Goal: Use online tool/utility: Utilize a website feature to perform a specific function

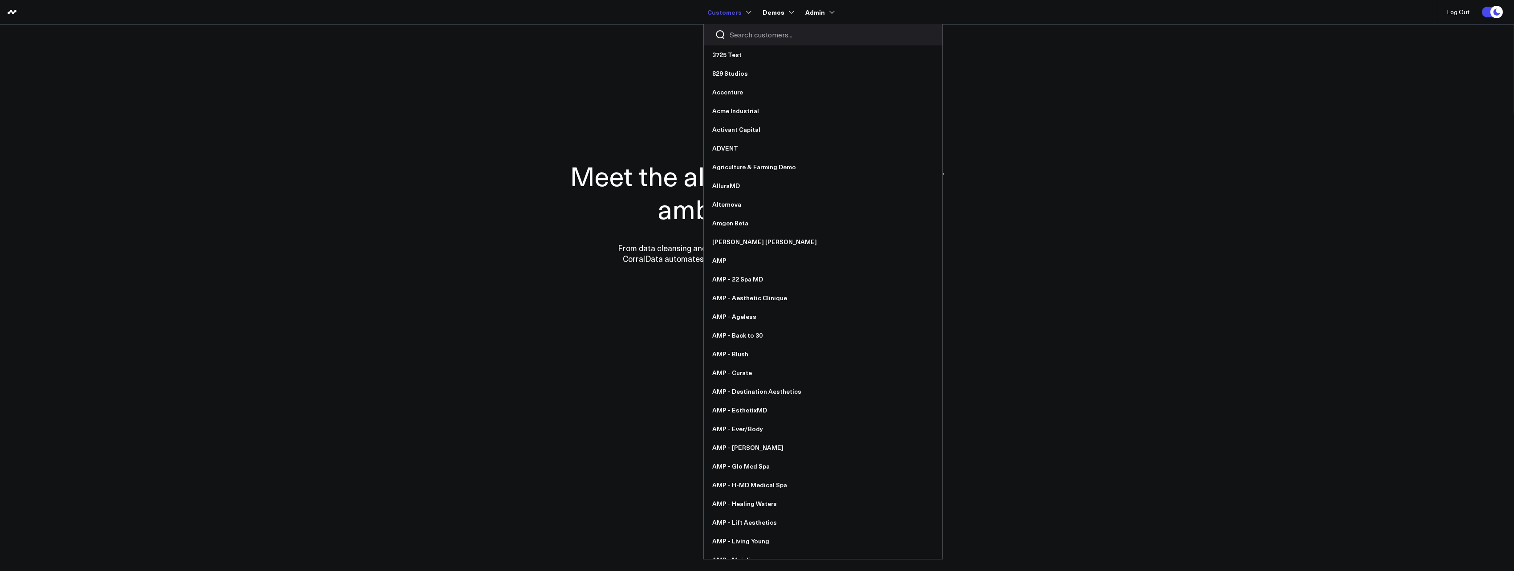
click at [753, 37] on input "Search customers input" at bounding box center [830, 35] width 201 height 10
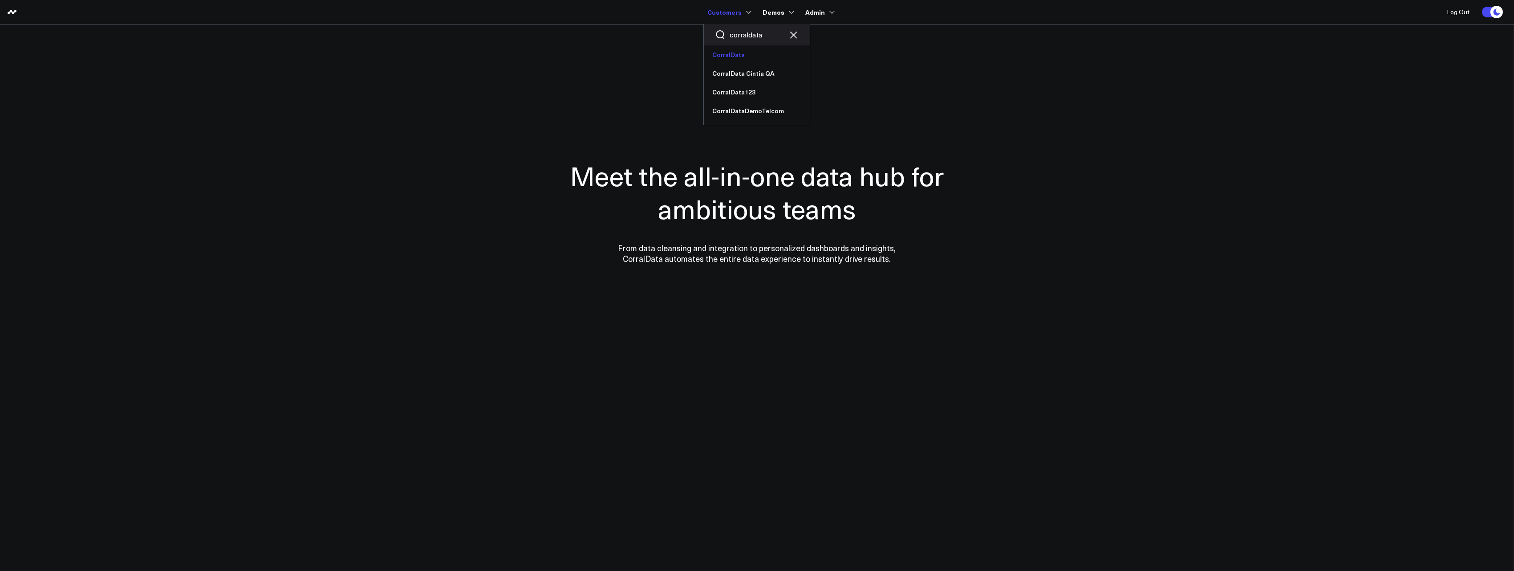
type input "corraldata"
click at [734, 54] on link "CorralData" at bounding box center [757, 54] width 106 height 19
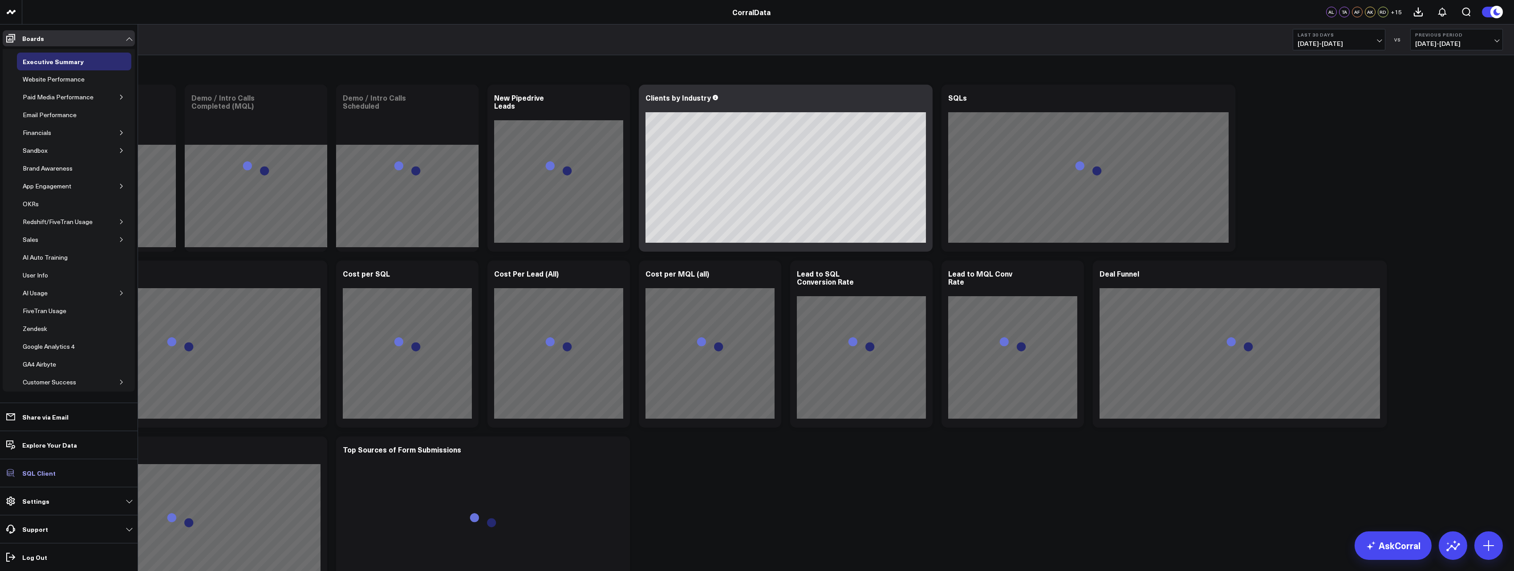
click at [40, 475] on p "SQL Client" at bounding box center [38, 472] width 33 height 7
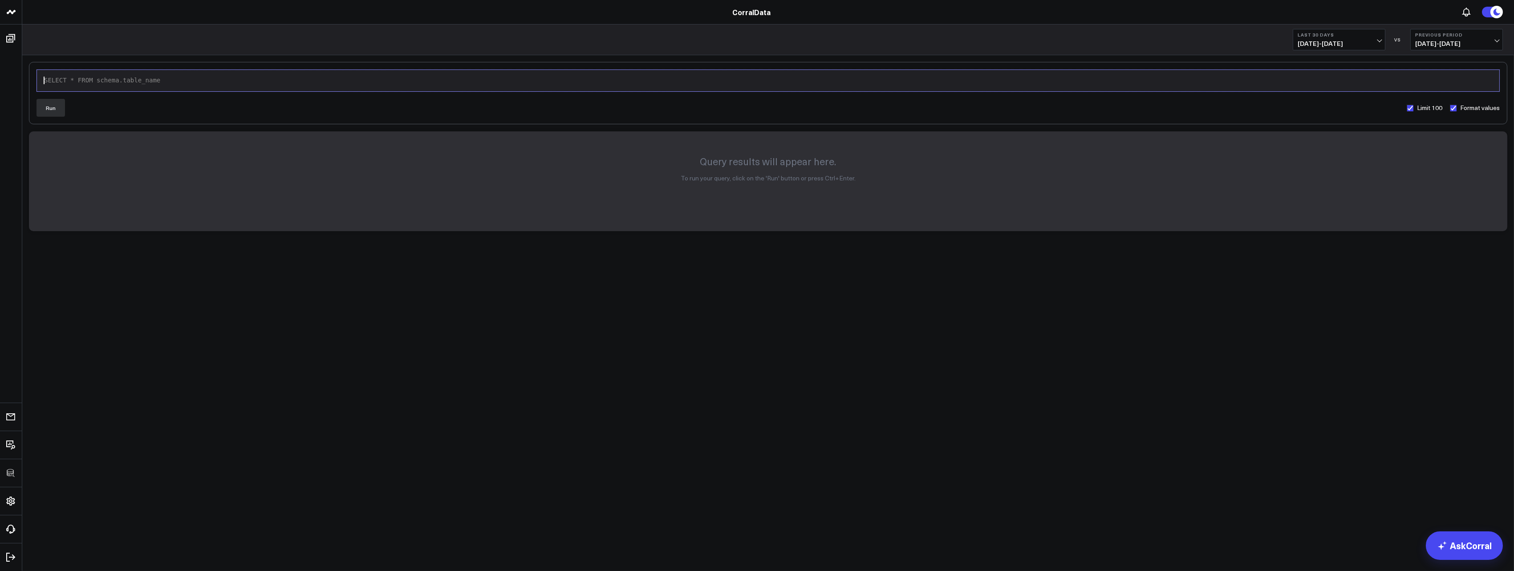
click at [400, 83] on div "SELECT * FROM schema.table_name" at bounding box center [768, 80] width 1454 height 9
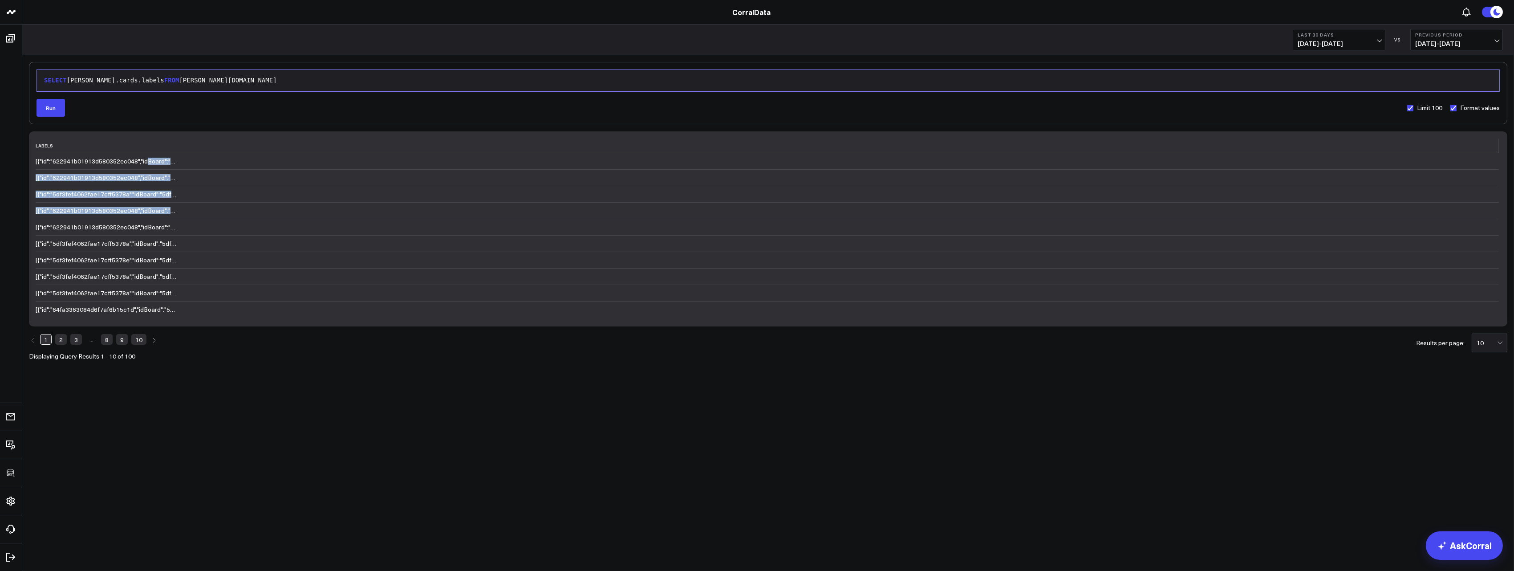
drag, startPoint x: 147, startPoint y: 165, endPoint x: 206, endPoint y: 223, distance: 82.8
click at [209, 214] on tbody "[{"id":"622941b01913d580352ec048","idBoard":"5df3fef4062fae17cff5376d","idOrgan…" at bounding box center [768, 235] width 1464 height 164
click at [143, 265] on td "[{"id":"5df3fef4062fae17cff5378e","idBoard":"5df3fef4062fae17cff5376d","idOrgan…" at bounding box center [768, 260] width 1464 height 16
click at [120, 222] on td "[{"id":"622941b01913d580352ec048","idBoard":"5df3fef4062fae17cff5376d","idOrgan…" at bounding box center [768, 227] width 1464 height 16
click at [130, 200] on td "[{"id":"5df3fef4062fae17cff5378a","idBoard":"5df3fef4062fae17cff5376d","idOrgan…" at bounding box center [768, 194] width 1464 height 16
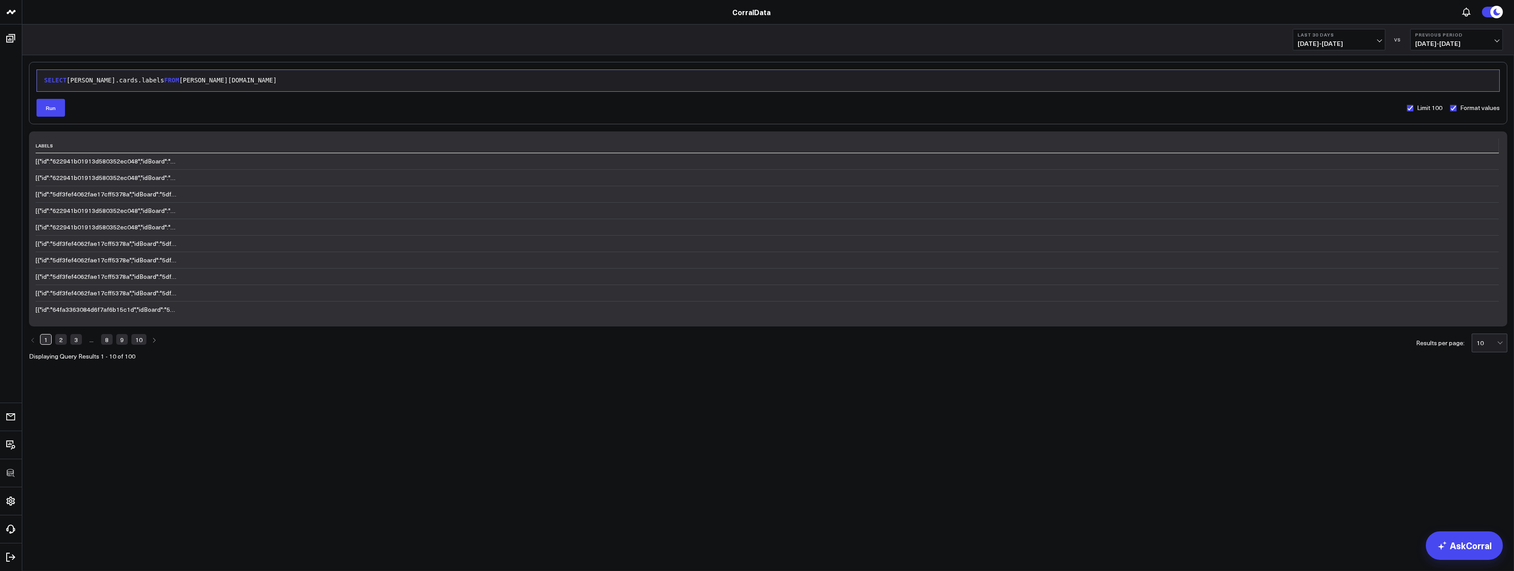
click at [130, 200] on td "[{"id":"5df3fef4062fae17cff5378a","idBoard":"5df3fef4062fae17cff5376d","idOrgan…" at bounding box center [768, 194] width 1464 height 16
click at [61, 338] on link "2" at bounding box center [61, 339] width 12 height 11
click at [44, 340] on link "1" at bounding box center [46, 339] width 12 height 11
click at [164, 80] on span "FROM" at bounding box center [171, 80] width 15 height 7
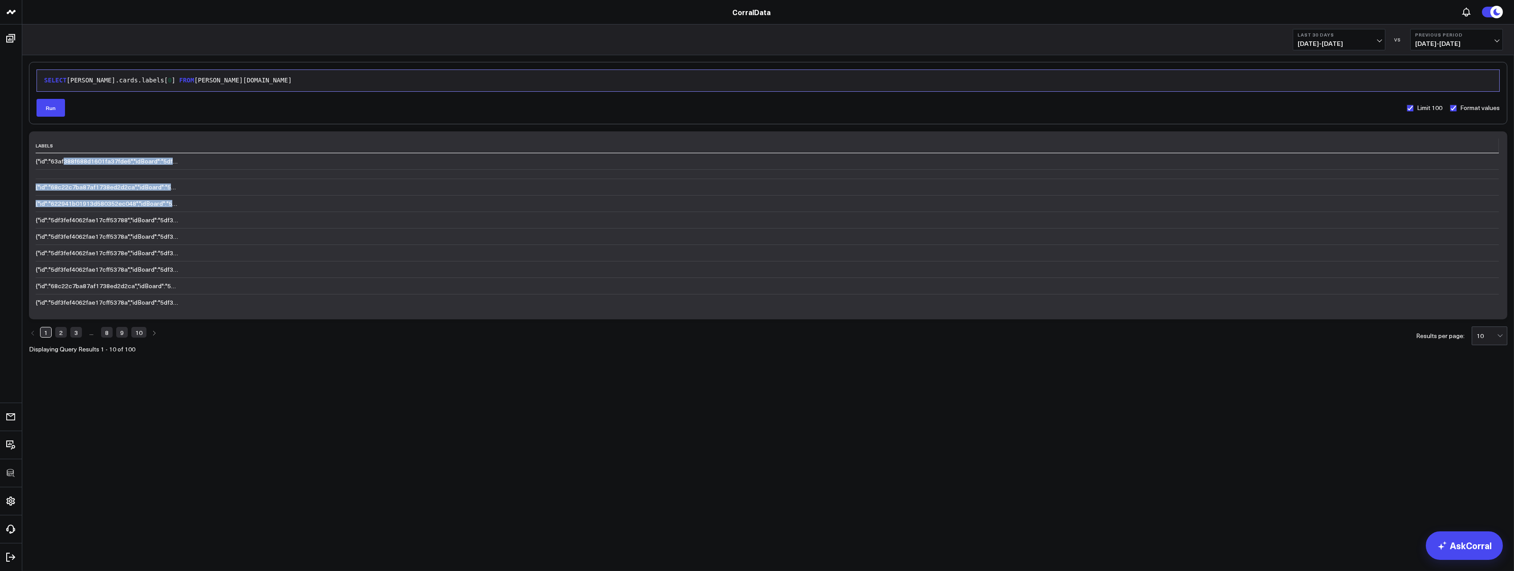
drag, startPoint x: 64, startPoint y: 161, endPoint x: 97, endPoint y: 214, distance: 62.3
click at [97, 214] on tbody "{"id":"63af388f688d1601fa37fde6","idBoard":"5df3fef4062fae17cff5376d","idOrgani…" at bounding box center [768, 231] width 1464 height 157
click at [280, 220] on td "{"id":"5df3fef4062fae17cff53788","idBoard":"5df3fef4062fae17cff5376d","idOrgani…" at bounding box center [768, 220] width 1464 height 16
drag, startPoint x: 280, startPoint y: 220, endPoint x: 353, endPoint y: 371, distance: 168.1
click at [353, 371] on div "9 1 › SELECT [PERSON_NAME].cards.labels [ 0 ] FROM [PERSON_NAME][DOMAIN_NAME] R…" at bounding box center [768, 230] width 1492 height 350
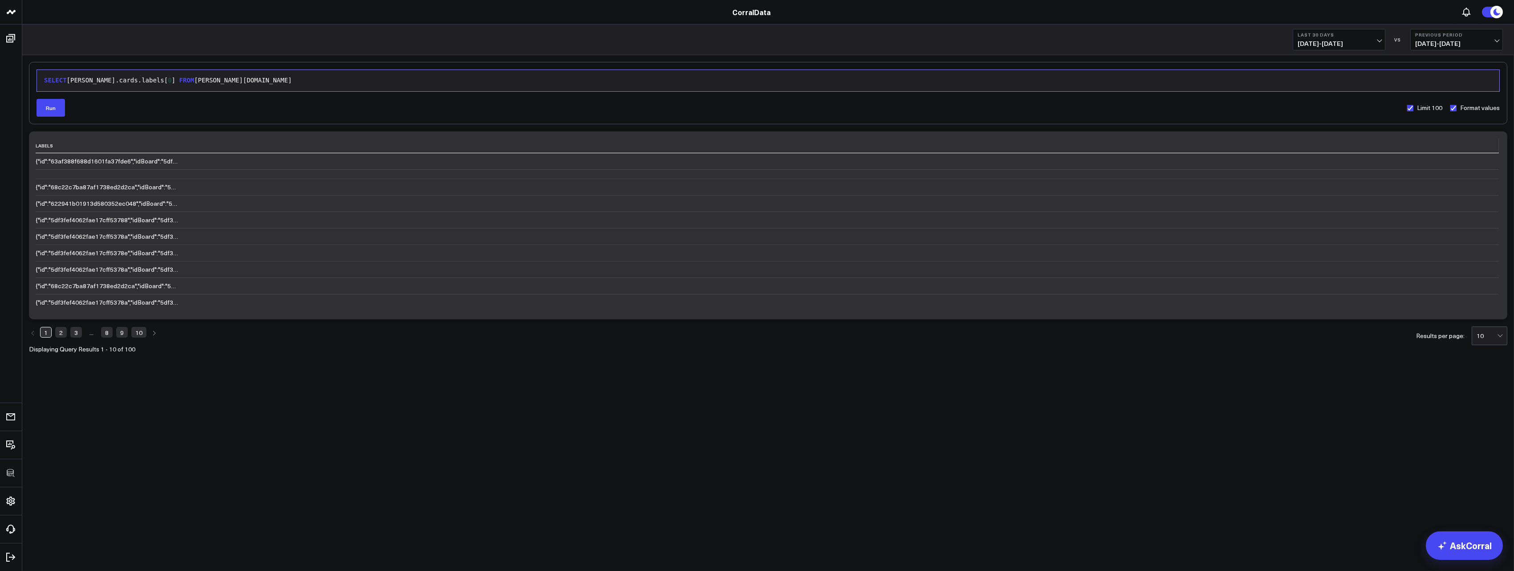
click at [72, 82] on div "SELECT [PERSON_NAME].cards.labels [ 0 ] FROM [PERSON_NAME][DOMAIN_NAME]" at bounding box center [768, 80] width 1454 height 9
click at [155, 82] on div "SELECT [PERSON_NAME].cards.labels[ 0 ] FROM [PERSON_NAME][DOMAIN_NAME]" at bounding box center [768, 80] width 1454 height 9
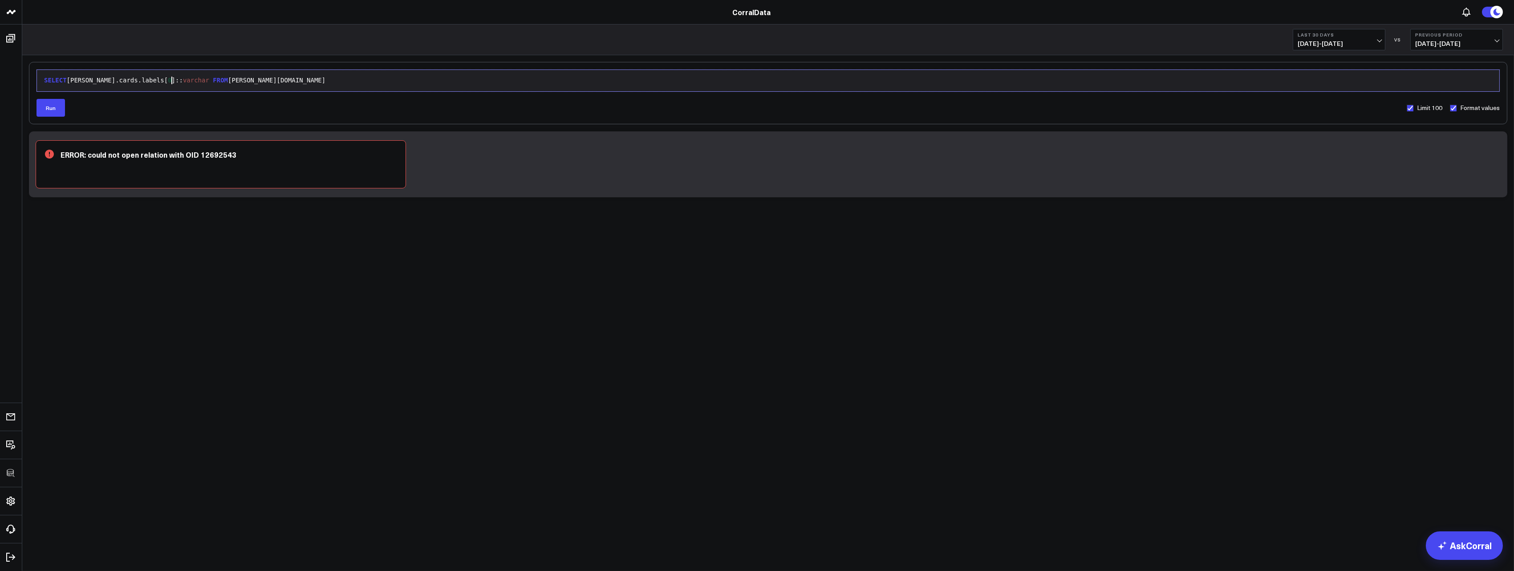
click at [183, 82] on span "varchar" at bounding box center [196, 80] width 26 height 7
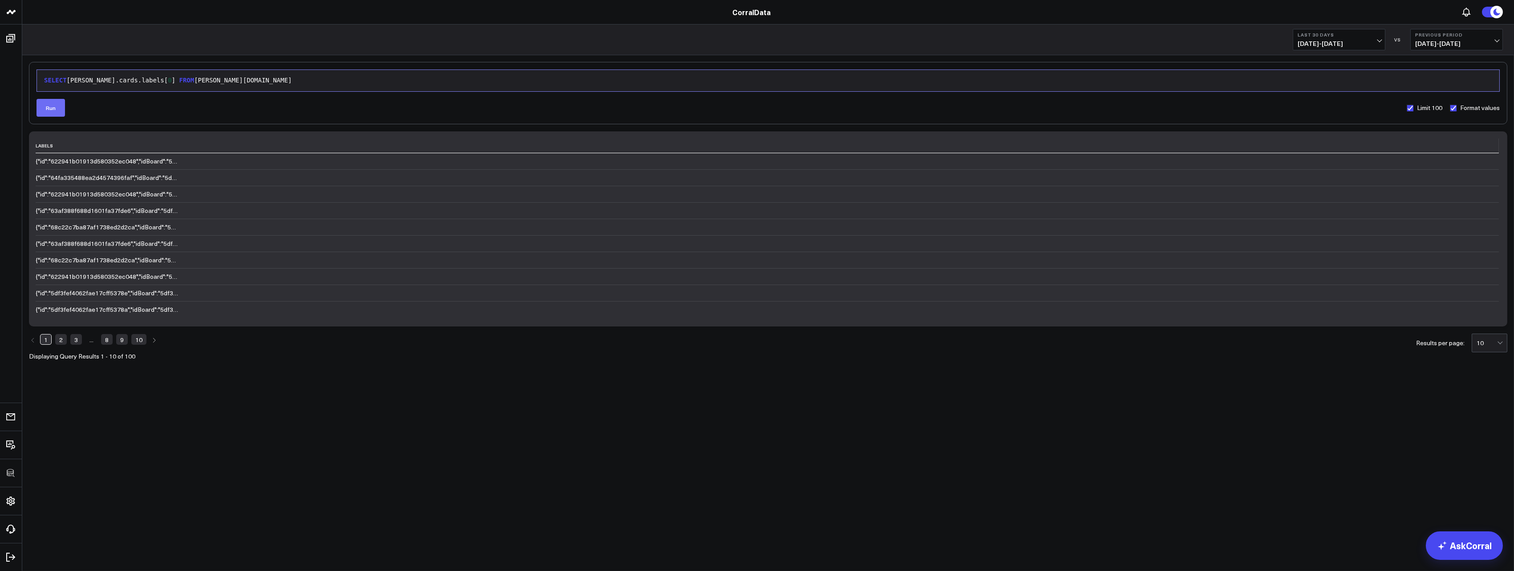
click at [52, 115] on button "Run" at bounding box center [51, 108] width 28 height 18
drag, startPoint x: 144, startPoint y: 81, endPoint x: 154, endPoint y: 88, distance: 12.1
click at [164, 81] on span "[" at bounding box center [166, 80] width 4 height 7
click at [153, 83] on div "SELECT [PERSON_NAME].cards.labels [ 0 ] FROM [PERSON_NAME][DOMAIN_NAME]" at bounding box center [768, 80] width 1454 height 9
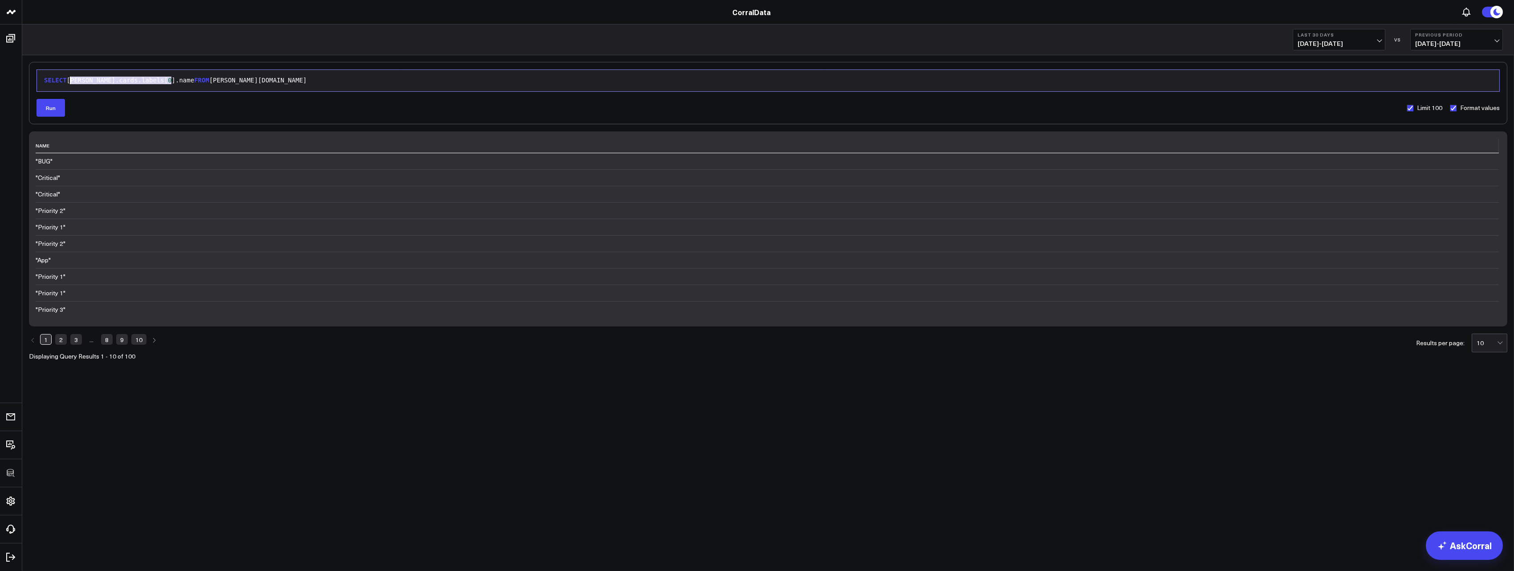
drag, startPoint x: 171, startPoint y: 80, endPoint x: 69, endPoint y: 78, distance: 101.1
click at [69, 78] on div "SELECT [PERSON_NAME].cards.labels[ 0 ].name FROM [PERSON_NAME][DOMAIN_NAME]" at bounding box center [768, 80] width 1454 height 9
copy div "[PERSON_NAME].cards.labels[ 0 ].name"
click at [169, 81] on div "SELECT [PERSON_NAME].cards.labels[ 0 ].name FROM [PERSON_NAME][DOMAIN_NAME]" at bounding box center [768, 80] width 1454 height 9
copy div "SELECT [PERSON_NAME].cards.labels[ 0 ].name FROM [PERSON_NAME][DOMAIN_NAME]"
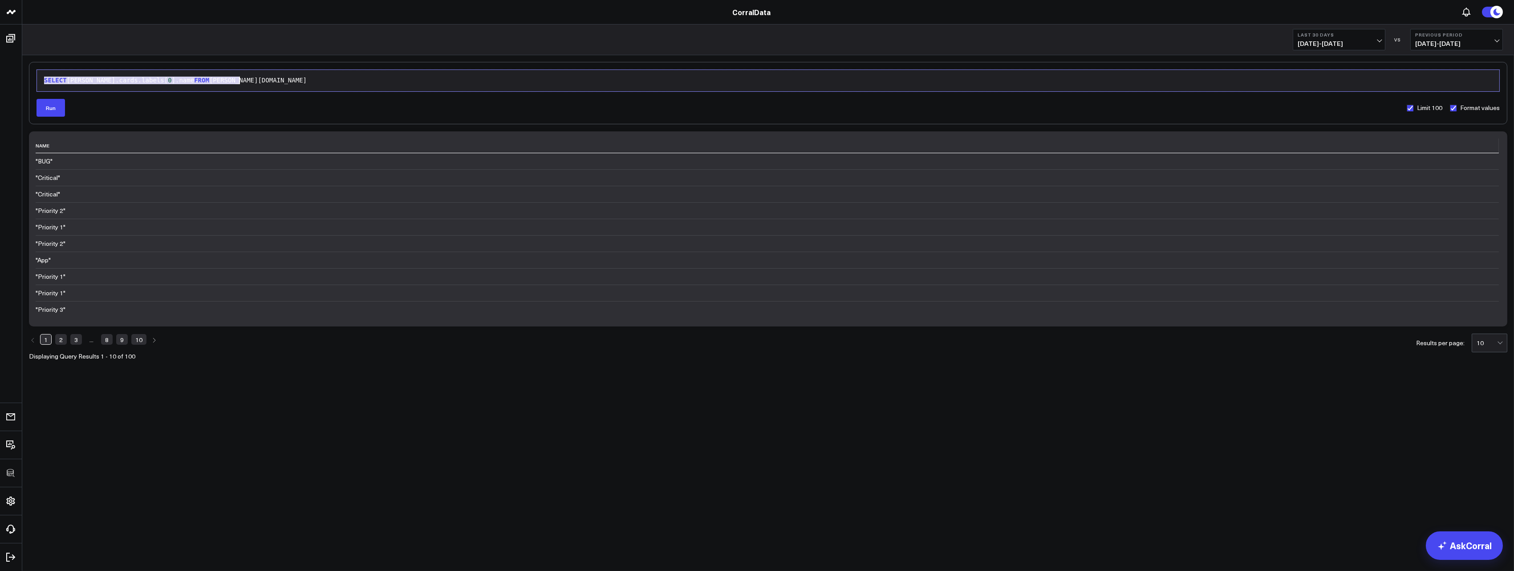
click at [227, 75] on div "SELECT [PERSON_NAME].cards.labels[ 0 ].name FROM [PERSON_NAME][DOMAIN_NAME]" at bounding box center [768, 80] width 1454 height 12
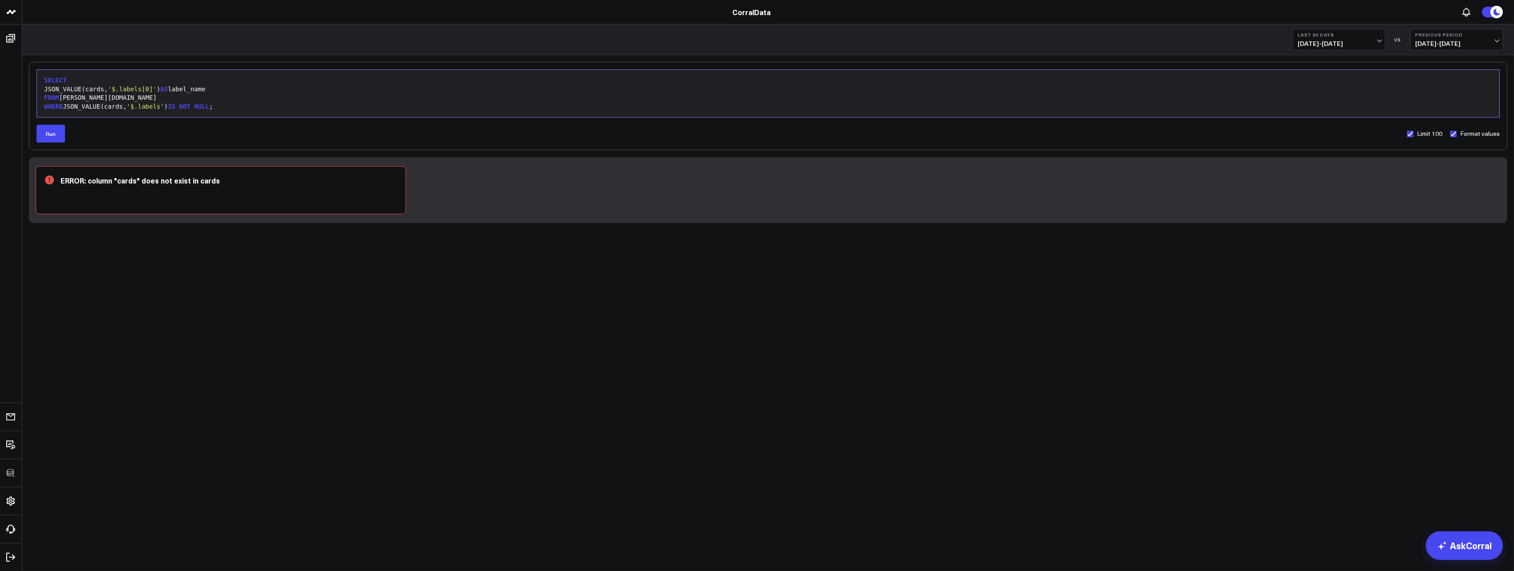
click at [110, 90] on div "JSON_VALUE(cards, '$.labels[0]' ) AS label_name" at bounding box center [768, 89] width 1454 height 9
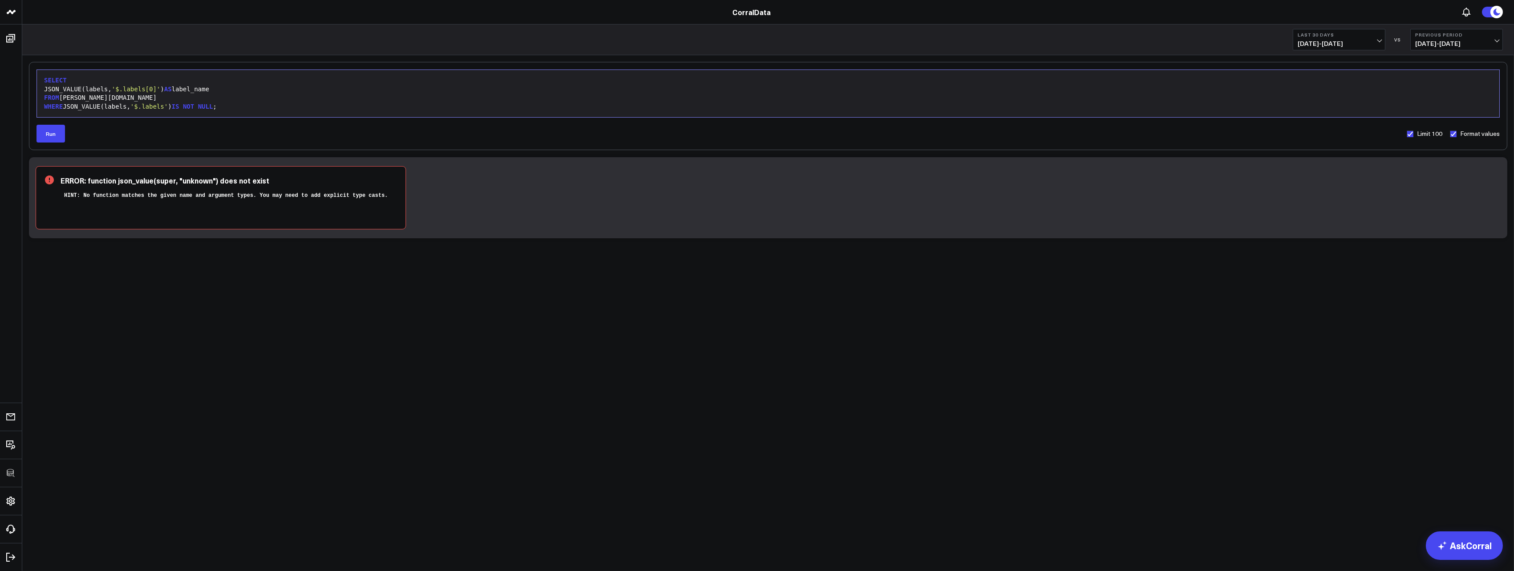
click at [159, 91] on span "'$.labels[0]'" at bounding box center [136, 88] width 49 height 7
click at [203, 82] on div "SELECT" at bounding box center [768, 80] width 1454 height 9
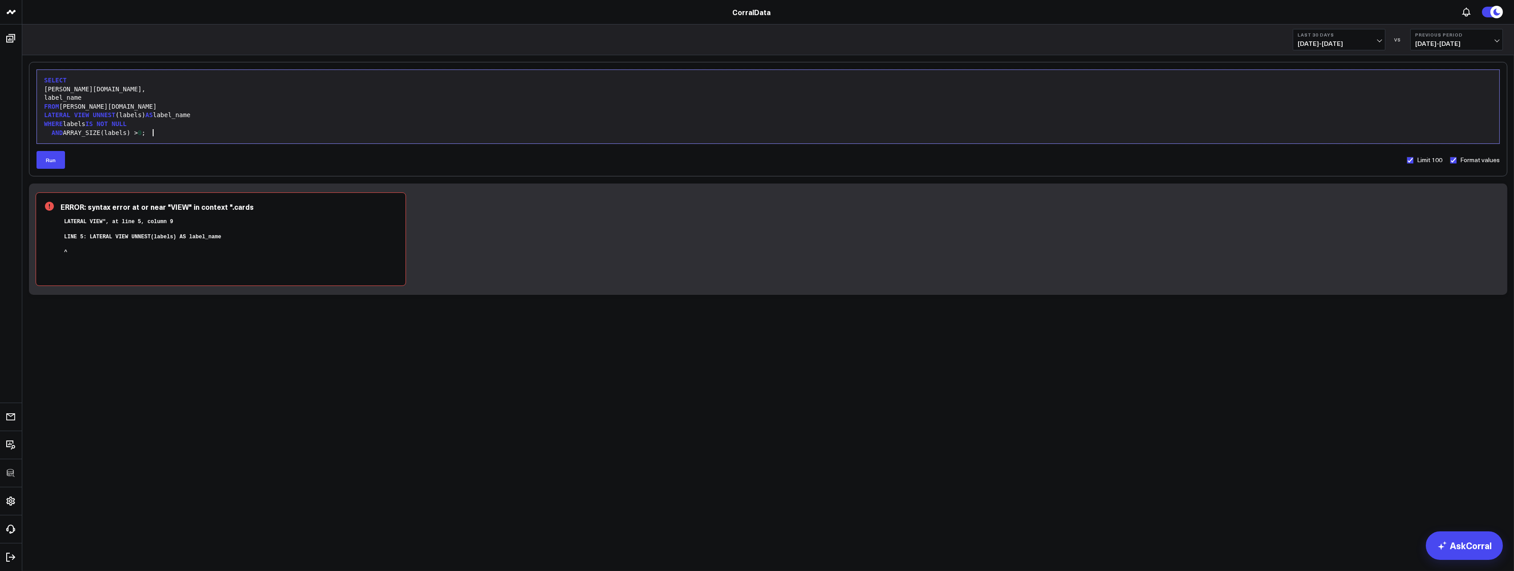
click at [199, 132] on div "AND ARRAY_SIZE(labels) > 0 ;" at bounding box center [768, 133] width 1454 height 9
click at [243, 84] on div "SELECT" at bounding box center [768, 80] width 1454 height 9
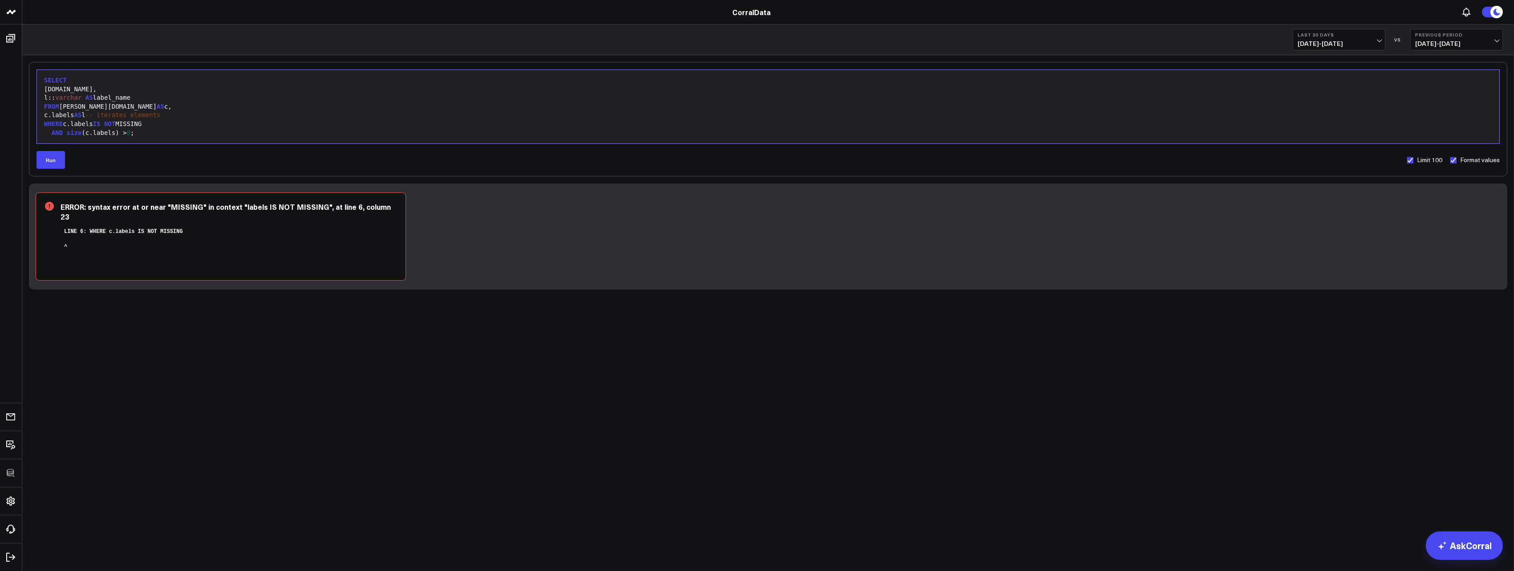
click at [224, 105] on div "FROM [PERSON_NAME][DOMAIN_NAME] AS c," at bounding box center [768, 106] width 1454 height 9
drag, startPoint x: 154, startPoint y: 122, endPoint x: 35, endPoint y: 126, distance: 119.0
click at [35, 126] on div "Selection deleted 9 1 2 3 4 5 6 7 › ⌄ SELECT [DOMAIN_NAME], [DOMAIN_NAME]:: [PE…" at bounding box center [768, 119] width 1479 height 114
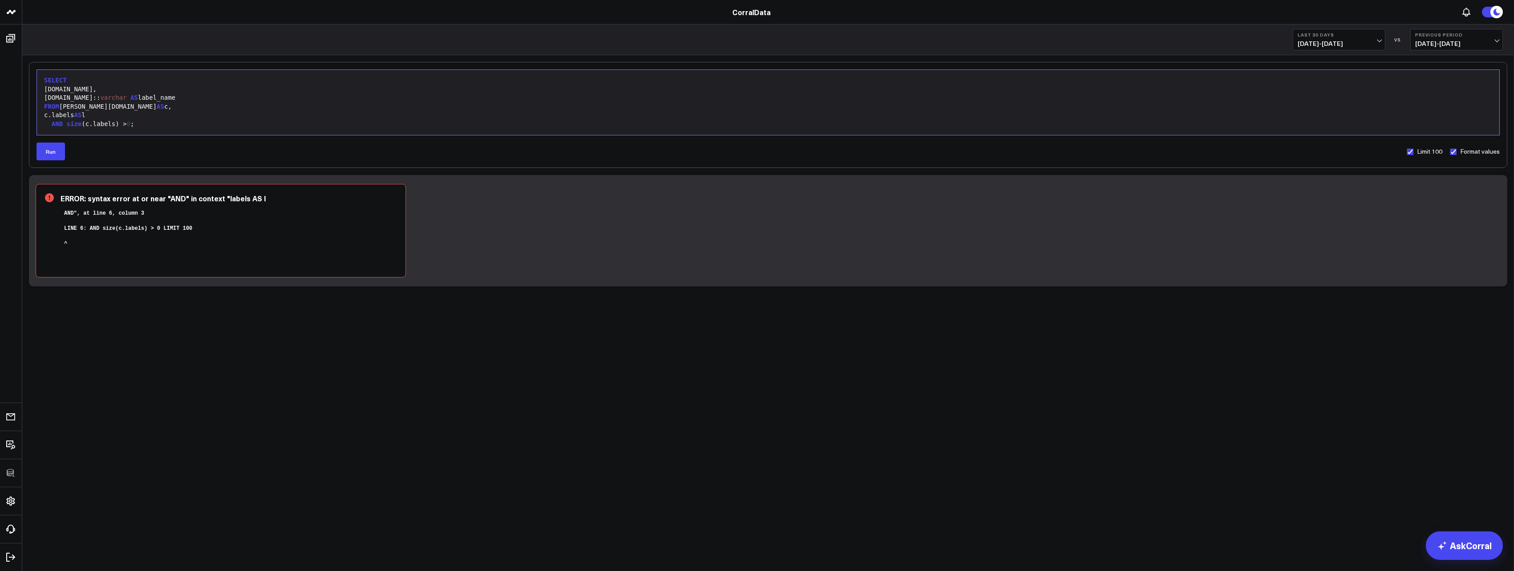
click at [58, 125] on span "AND" at bounding box center [57, 123] width 11 height 7
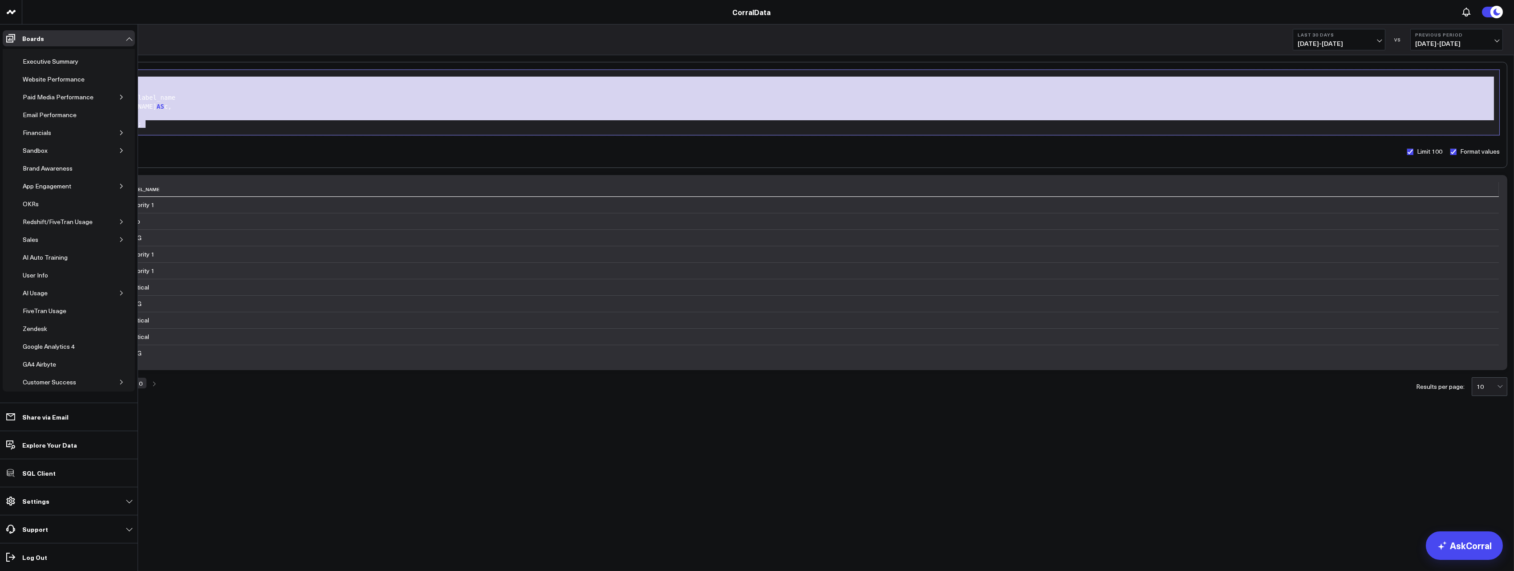
drag, startPoint x: 177, startPoint y: 124, endPoint x: 9, endPoint y: 77, distance: 174.3
click at [11, 71] on div "3725 Test 829 Studios Accenture Acme Industrial Activant Capital ADVENT Agricul…" at bounding box center [757, 228] width 1514 height 456
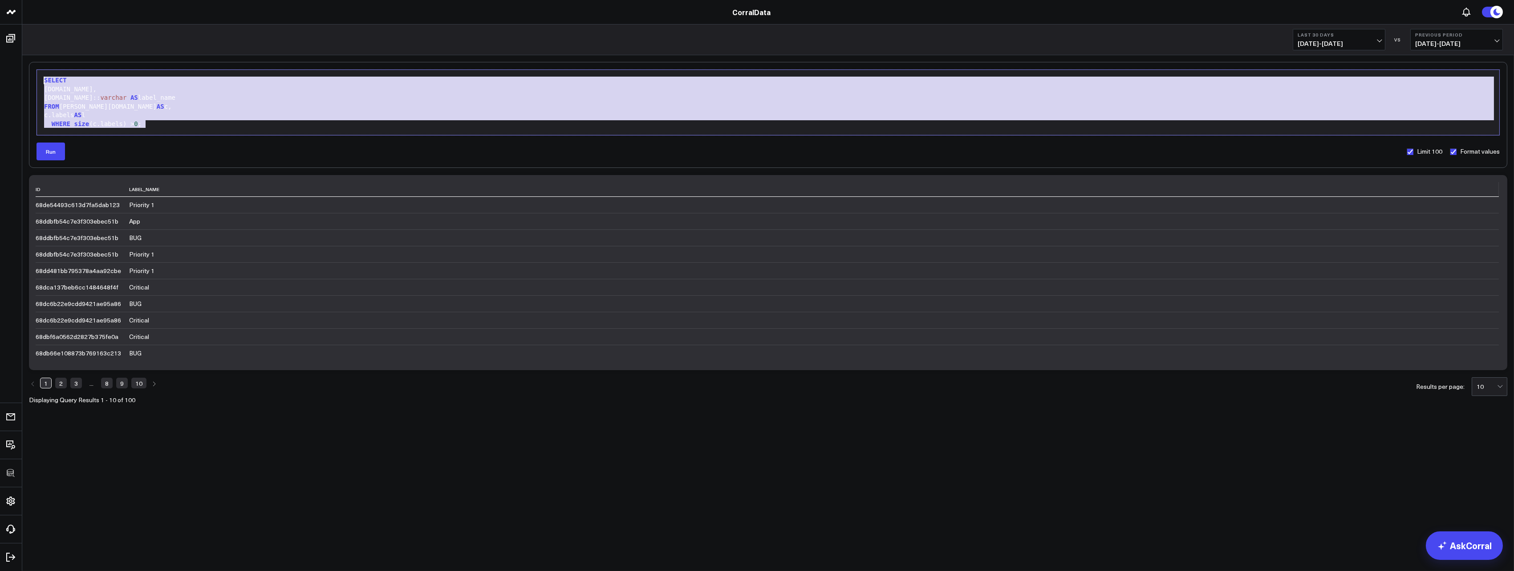
copy div "SELECT [DOMAIN_NAME], [DOMAIN_NAME]:: [PERSON_NAME] AS label_name FROM [PERSON_…"
click at [215, 179] on div "id label_name 68de54493c613d7fa5dab123 Priority 1 68ddbfb54c7e3f303ebec51b App …" at bounding box center [768, 269] width 1465 height 184
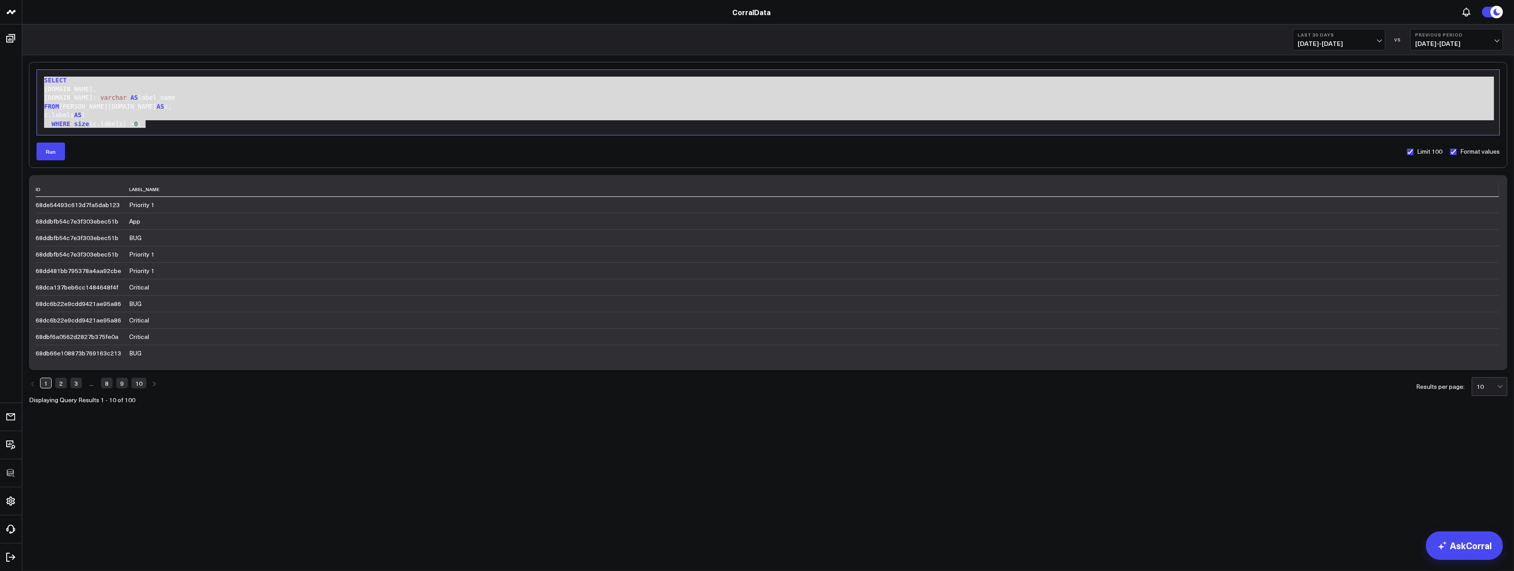
click at [181, 134] on div "Selection deleted 9 1 2 3 4 5 6 › ⌄ SELECT [DOMAIN_NAME], [DOMAIN_NAME]:: [PERS…" at bounding box center [769, 102] width 1464 height 66
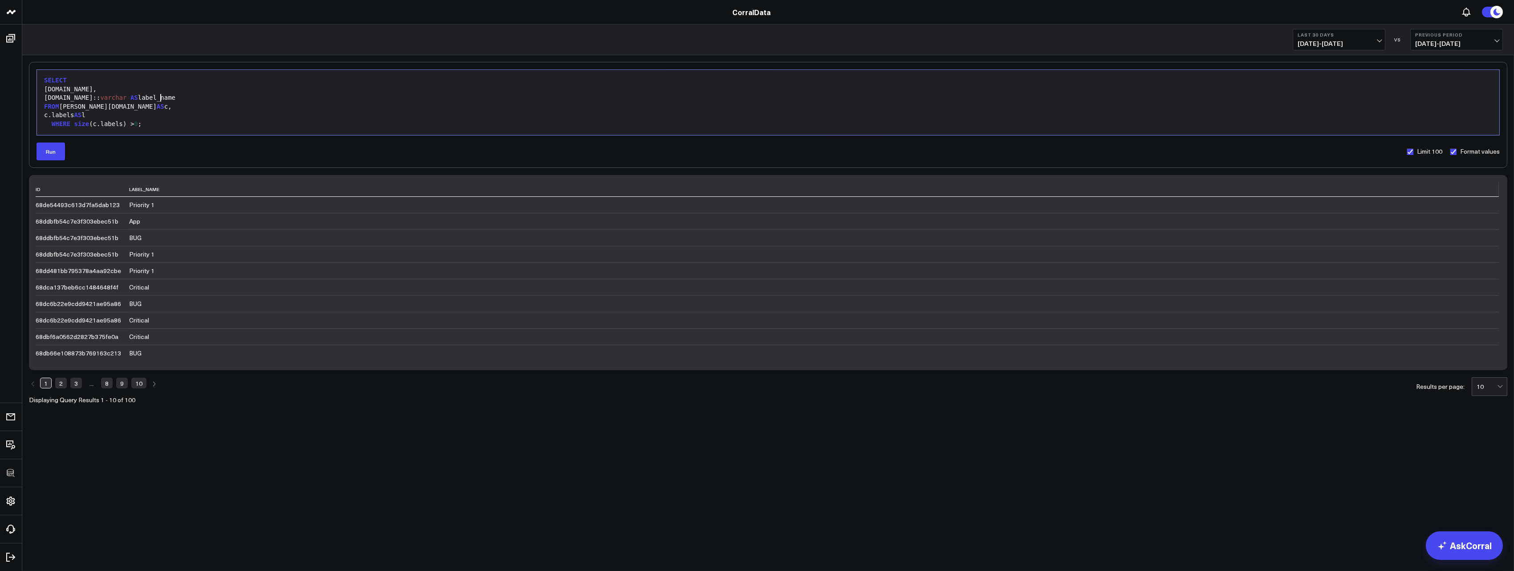
click at [187, 97] on div "[DOMAIN_NAME]:: [PERSON_NAME] AS label_name" at bounding box center [768, 98] width 1454 height 9
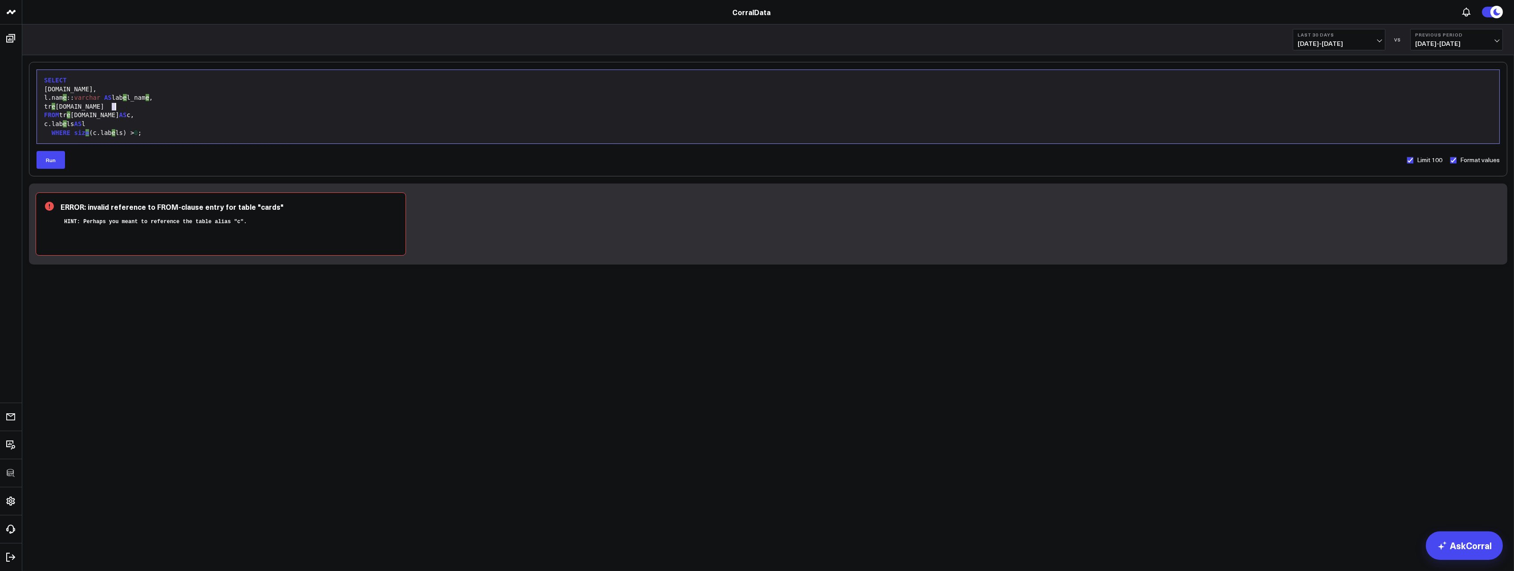
drag, startPoint x: 112, startPoint y: 109, endPoint x: 131, endPoint y: 103, distance: 19.9
click at [130, 103] on div "tr e [DOMAIN_NAME]" at bounding box center [768, 106] width 1454 height 9
click at [131, 103] on div "[PERSON_NAME][DOMAIN_NAME]" at bounding box center [768, 106] width 1454 height 9
drag, startPoint x: 131, startPoint y: 104, endPoint x: 105, endPoint y: 103, distance: 25.8
click at [105, 103] on div "[PERSON_NAME][DOMAIN_NAME]" at bounding box center [768, 106] width 1454 height 9
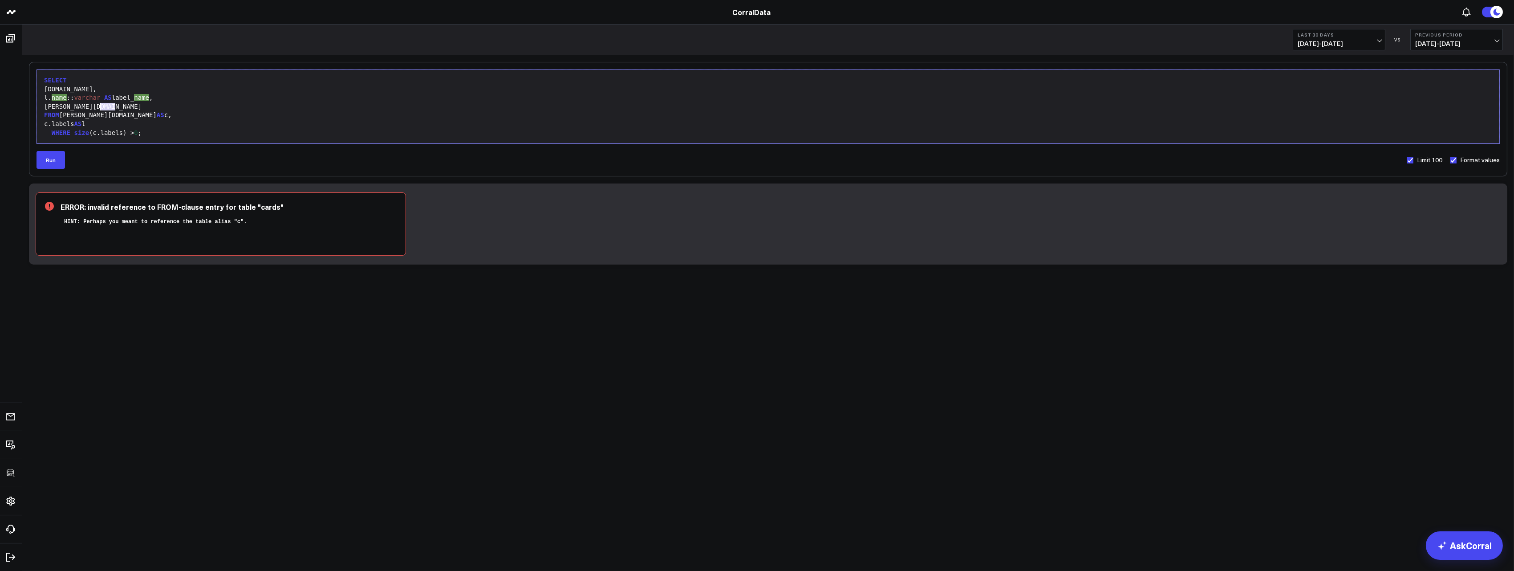
click at [120, 107] on div "[PERSON_NAME][DOMAIN_NAME]" at bounding box center [768, 106] width 1454 height 9
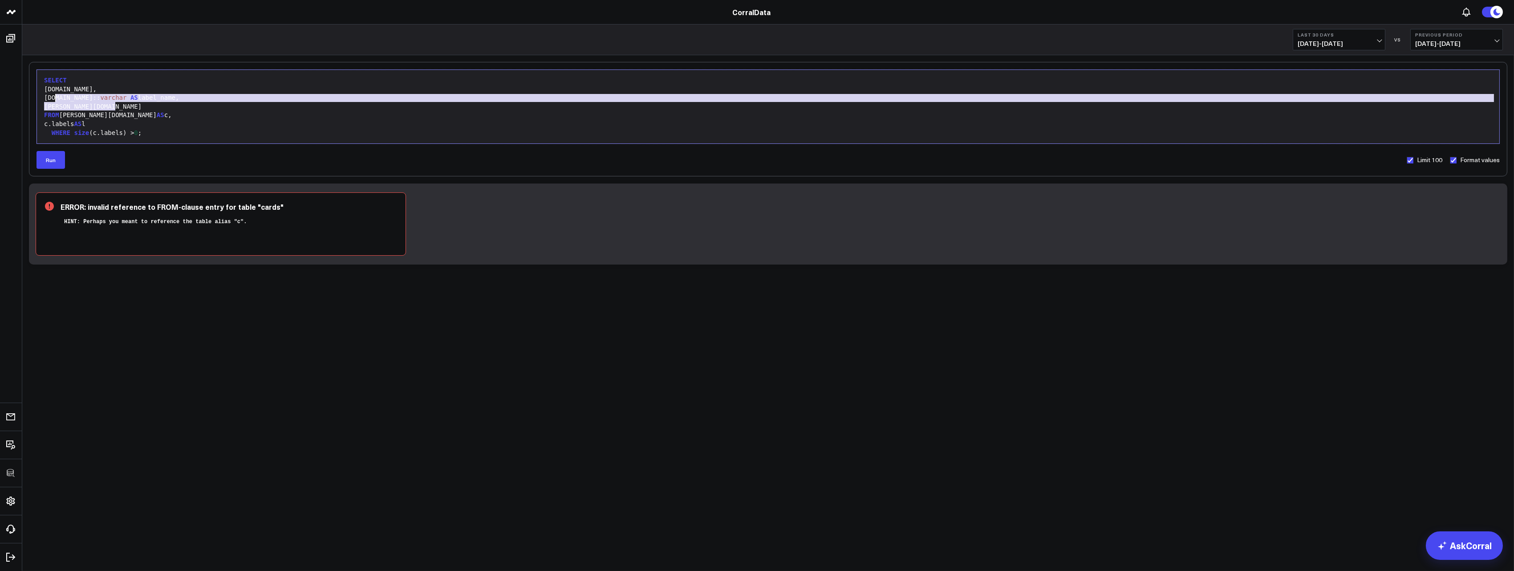
drag, startPoint x: 128, startPoint y: 106, endPoint x: 57, endPoint y: 101, distance: 71.9
click at [57, 101] on div "SELECT [DOMAIN_NAME], [DOMAIN_NAME]:: varchar AS label_name, [PERSON_NAME][DOMA…" at bounding box center [768, 106] width 1454 height 65
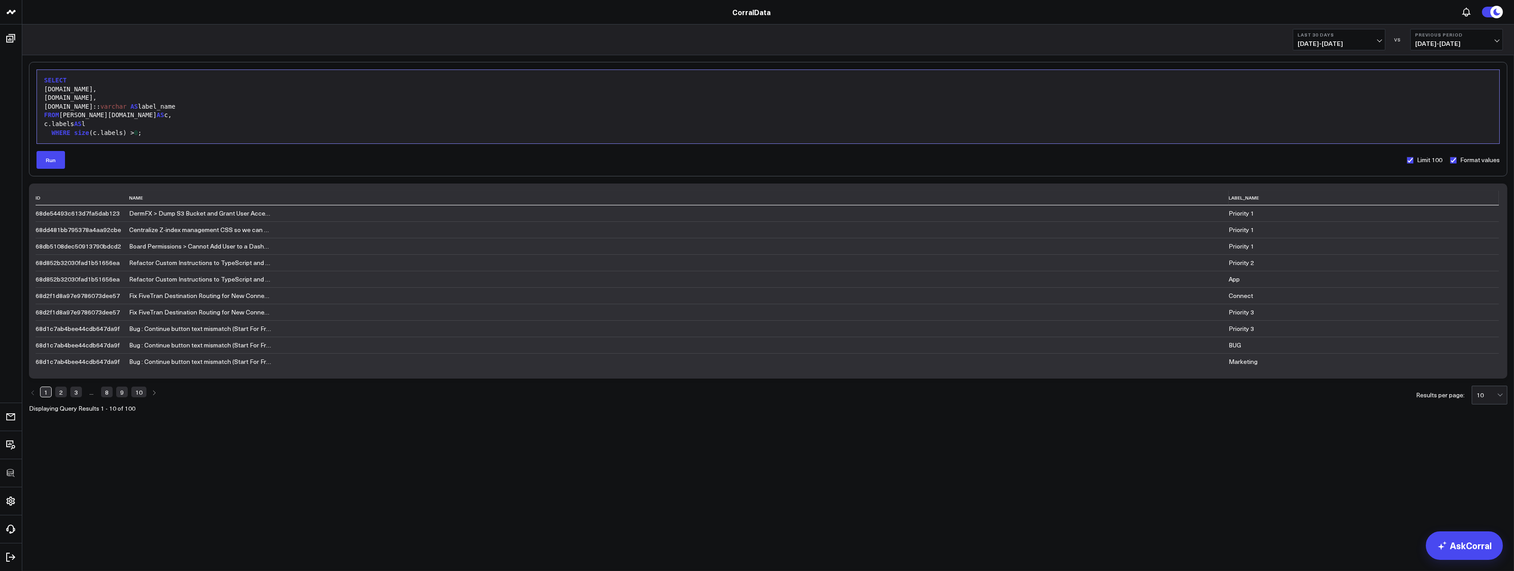
click at [140, 97] on div "[DOMAIN_NAME]," at bounding box center [768, 98] width 1454 height 9
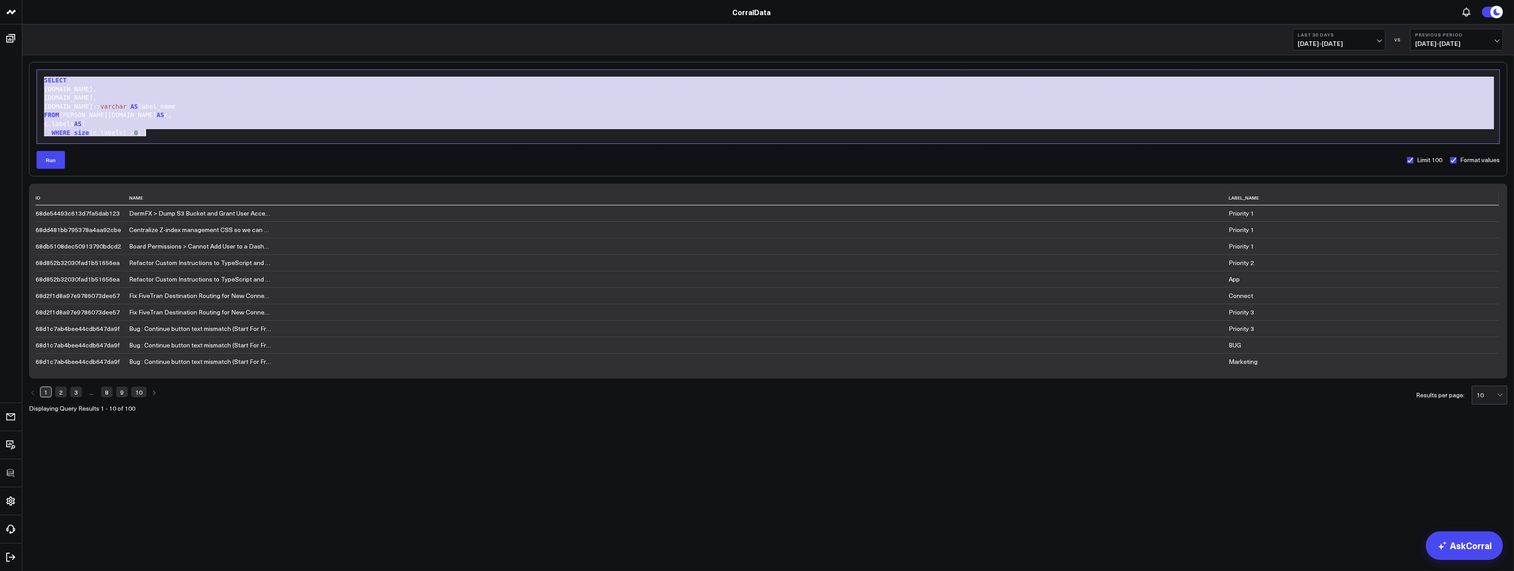
copy div "SELECT [DOMAIN_NAME], [DOMAIN_NAME], [DOMAIN_NAME]:: [PERSON_NAME] AS label_nam…"
click at [240, 135] on div "WHERE size (c.labels) > 0 ;" at bounding box center [768, 133] width 1454 height 9
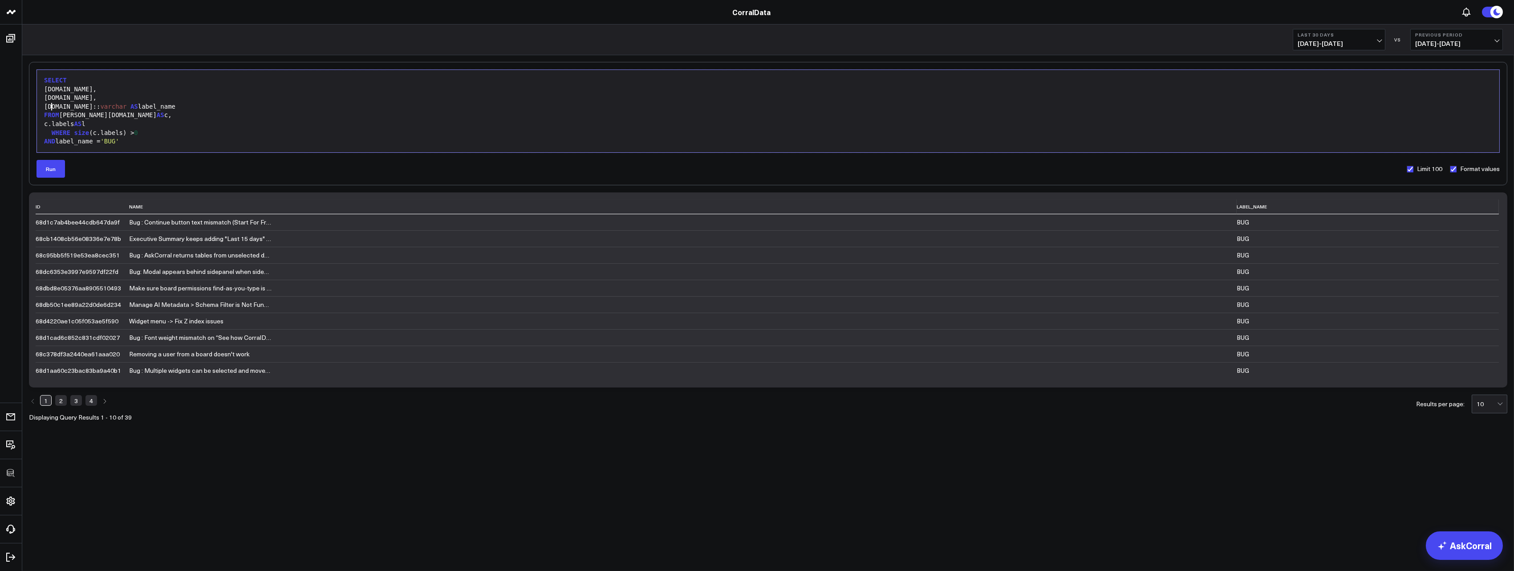
click at [53, 107] on div "[DOMAIN_NAME]:: [PERSON_NAME] AS label_name" at bounding box center [768, 106] width 1454 height 9
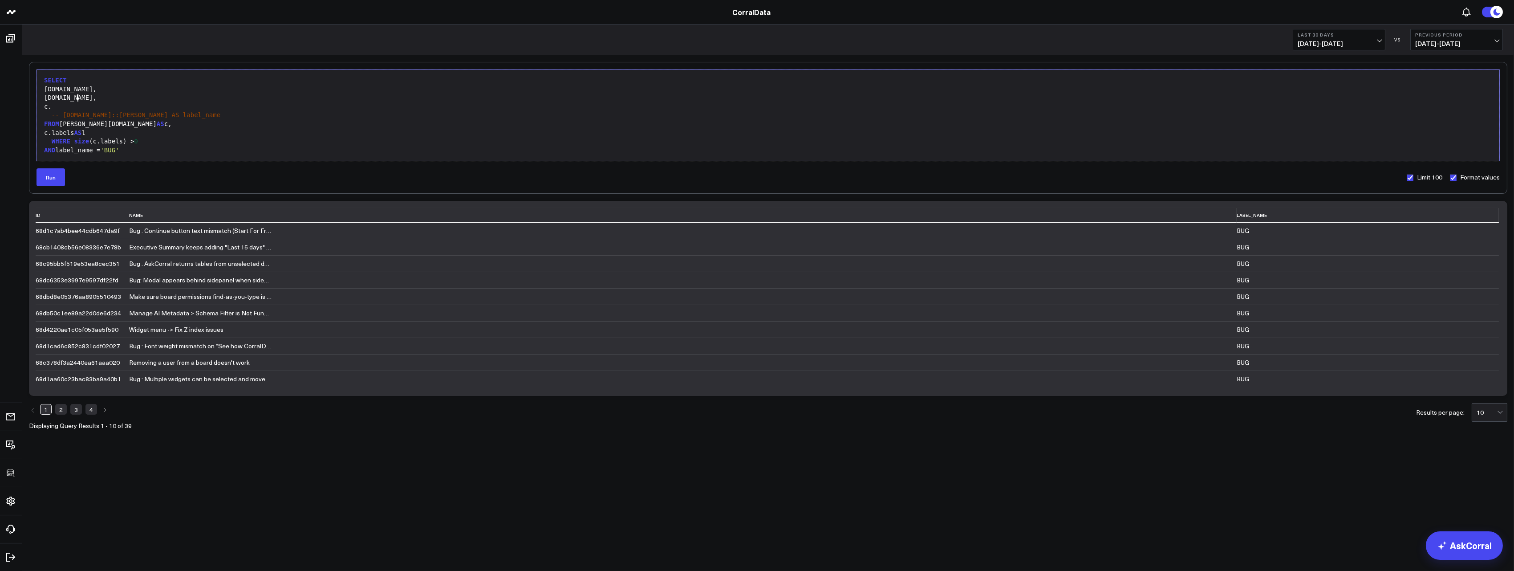
click at [332, 96] on div "[DOMAIN_NAME]," at bounding box center [768, 98] width 1454 height 9
click at [133, 112] on span "-- [DOMAIN_NAME]::[PERSON_NAME] AS label_name" at bounding box center [136, 114] width 169 height 7
click at [123, 111] on span "-- [DOMAIN_NAME]::[PERSON_NAME] AS label_name" at bounding box center [136, 114] width 169 height 7
click at [106, 110] on div "c." at bounding box center [768, 106] width 1454 height 9
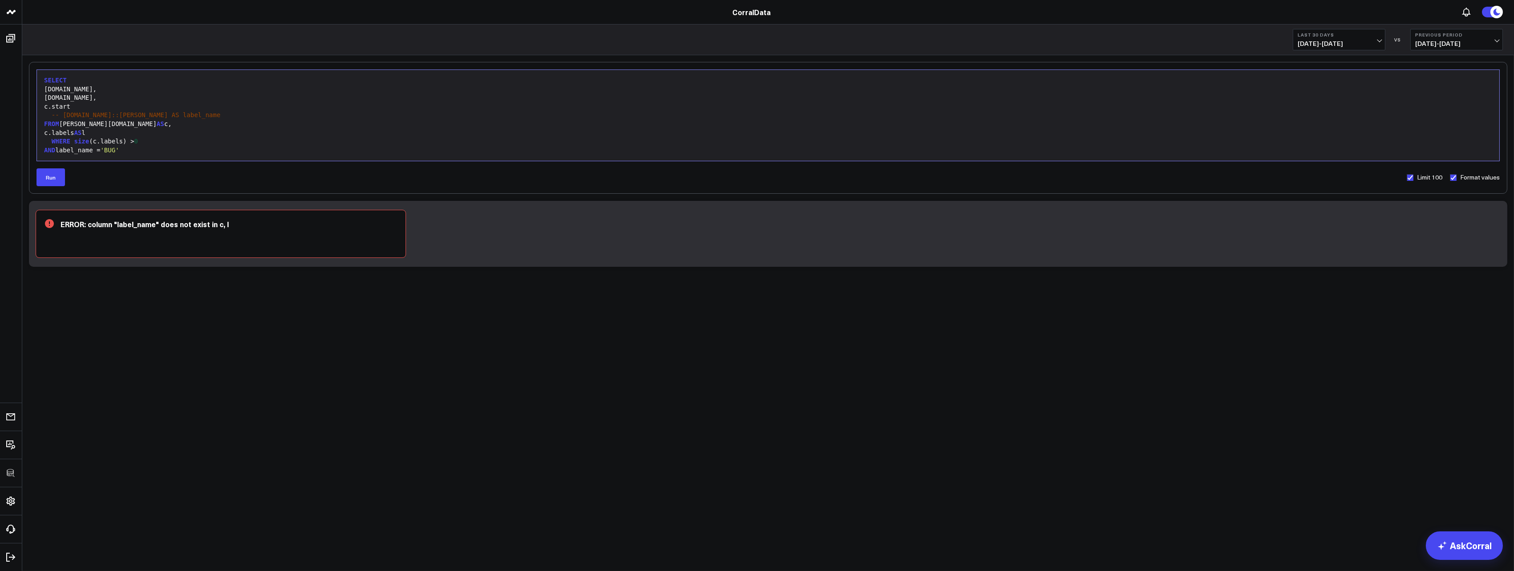
click at [110, 108] on div "c.start" at bounding box center [768, 106] width 1454 height 9
click at [63, 151] on div "AND label_name = 'BUG'" at bounding box center [768, 150] width 1454 height 9
click at [61, 117] on span "-- [DOMAIN_NAME]::[PERSON_NAME] AS label_name" at bounding box center [136, 114] width 169 height 7
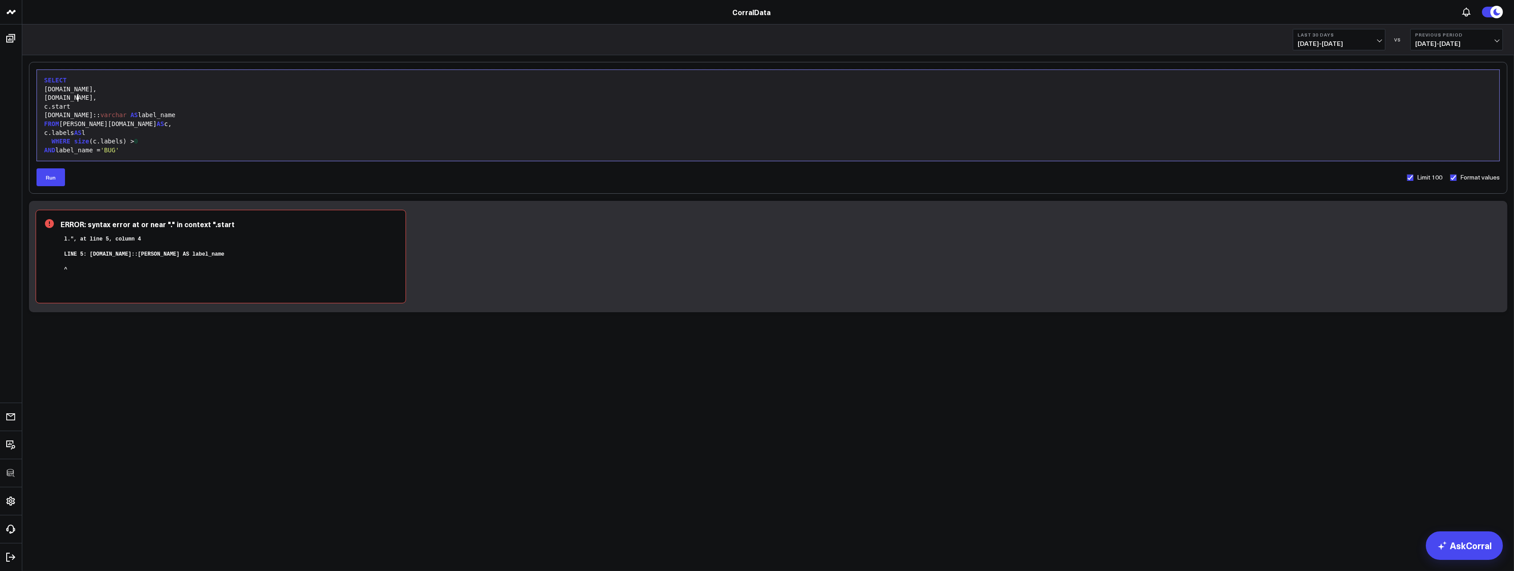
click at [93, 100] on div "[DOMAIN_NAME]," at bounding box center [768, 98] width 1454 height 9
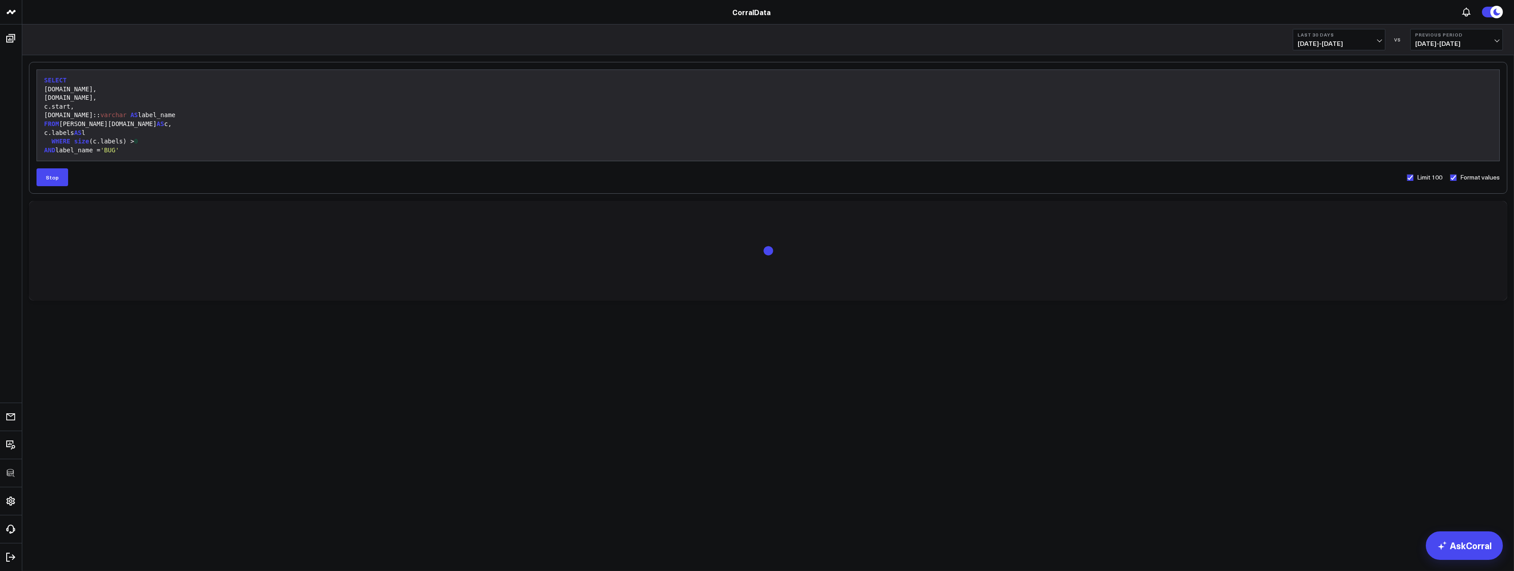
click at [77, 148] on div "AND label_name = 'BUG'" at bounding box center [768, 150] width 1454 height 9
click at [206, 146] on div "AND label_name = 'BUG'" at bounding box center [768, 150] width 1454 height 9
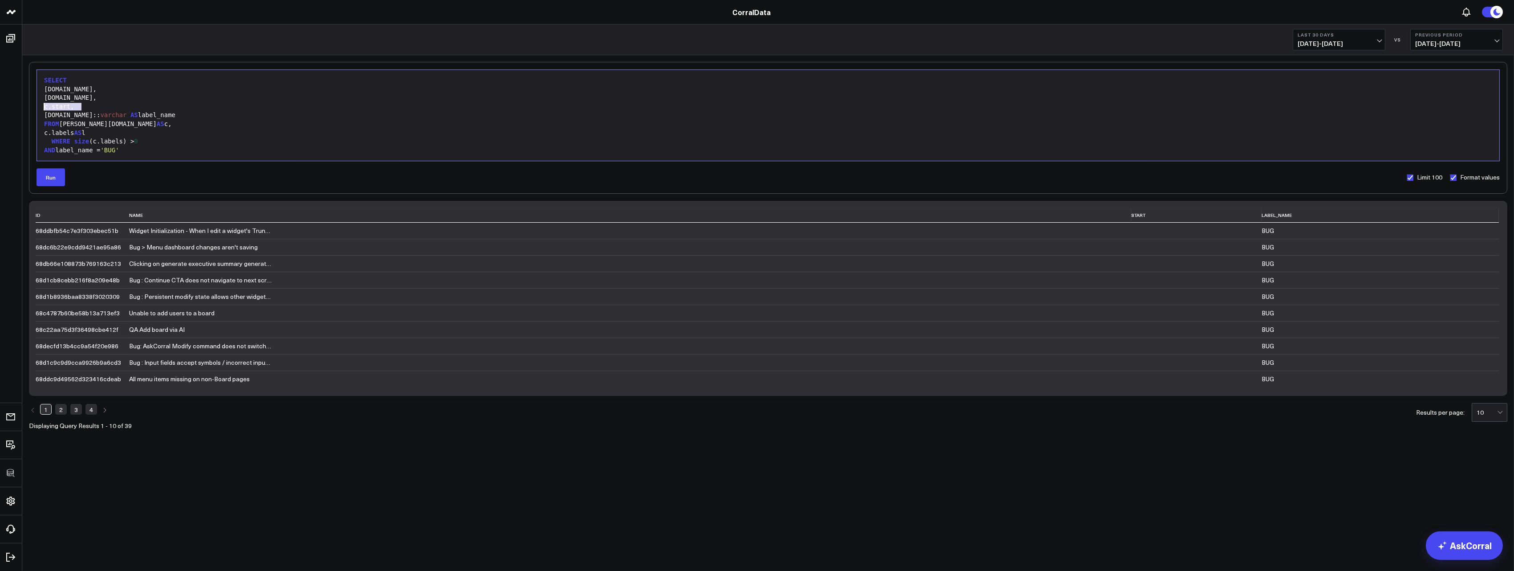
drag, startPoint x: 82, startPoint y: 107, endPoint x: 27, endPoint y: 107, distance: 54.8
click at [27, 107] on div "Selection deleted 9 1 2 3 4 5 6 7 8 9 › ⌄ SELECT [DOMAIN_NAME], [DOMAIN_NAME], …" at bounding box center [768, 268] width 1492 height 427
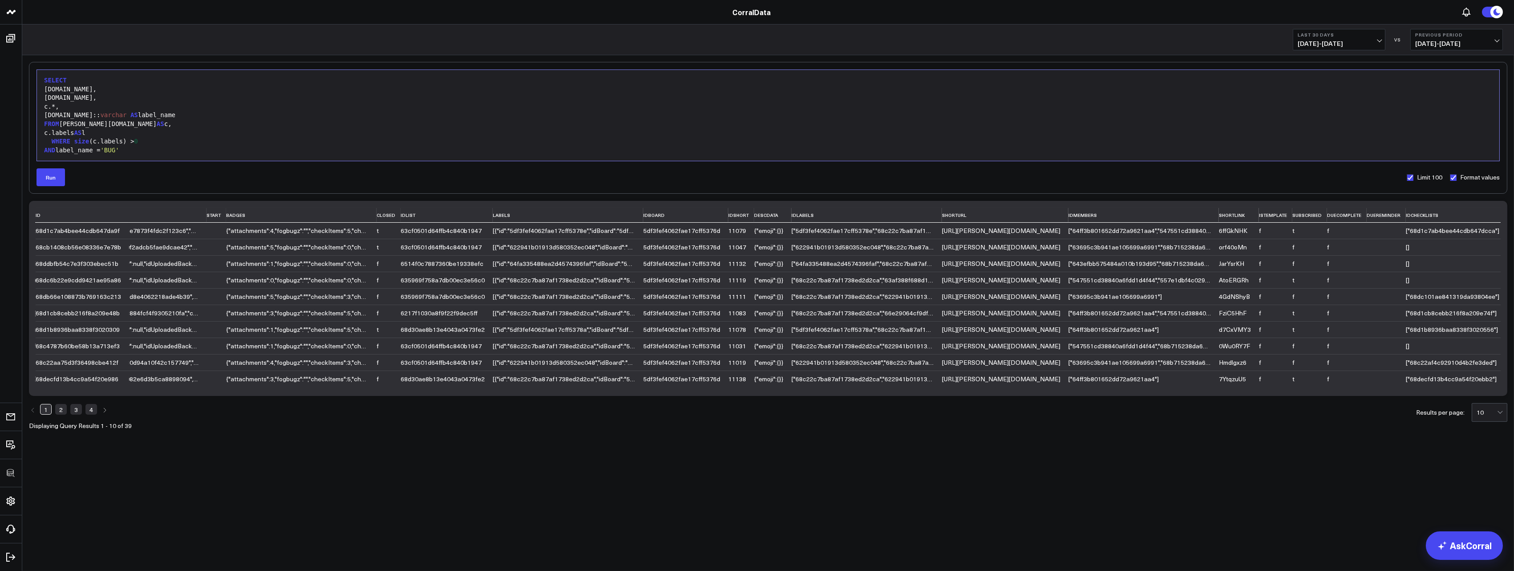
scroll to position [0, 568]
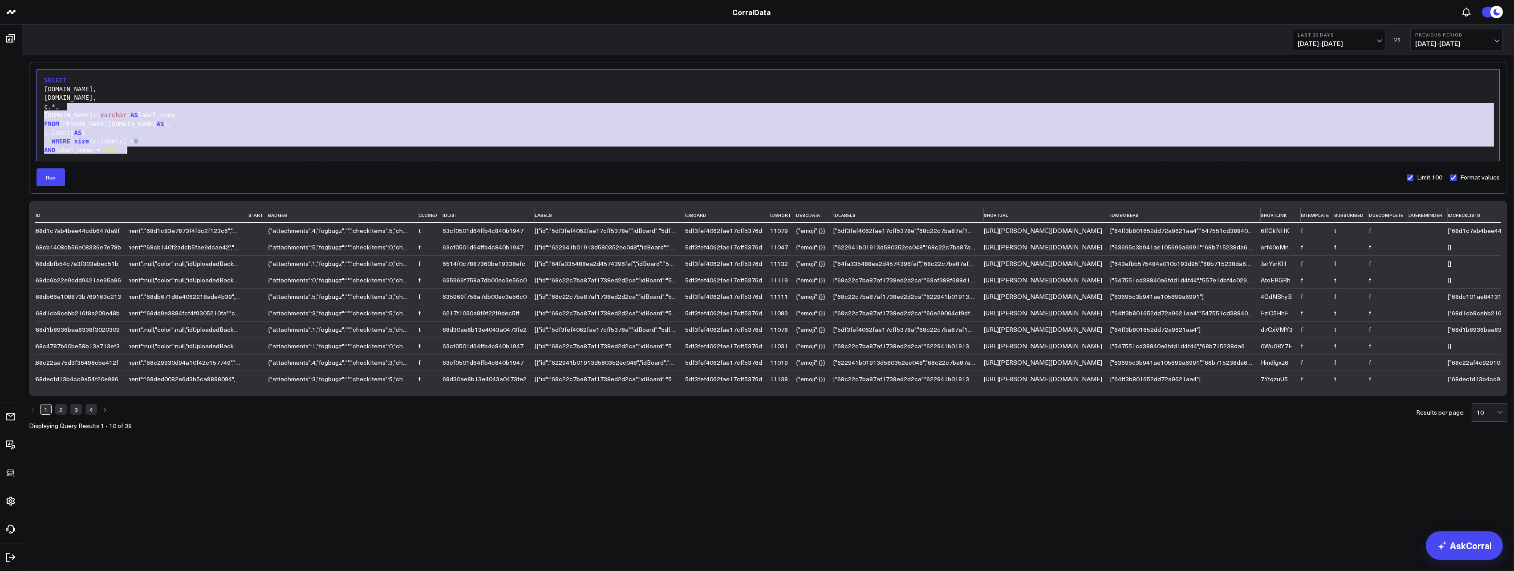
click at [784, 328] on div "11078" at bounding box center [779, 329] width 18 height 7
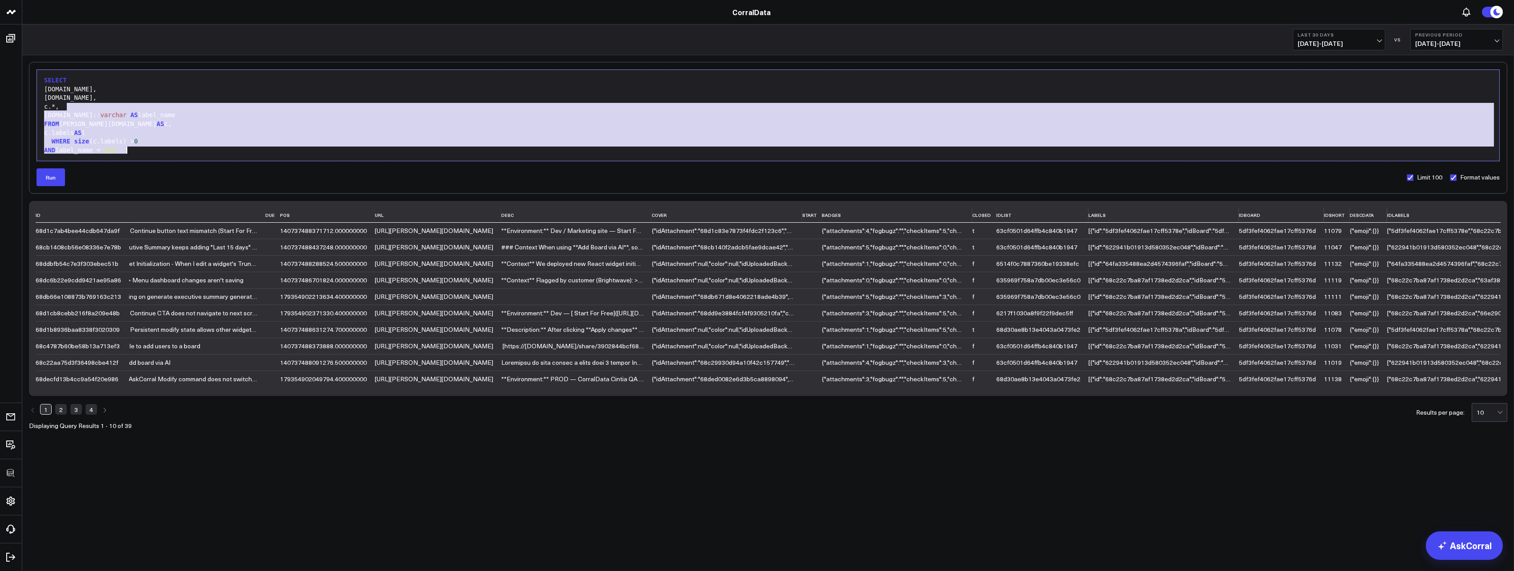
scroll to position [0, 0]
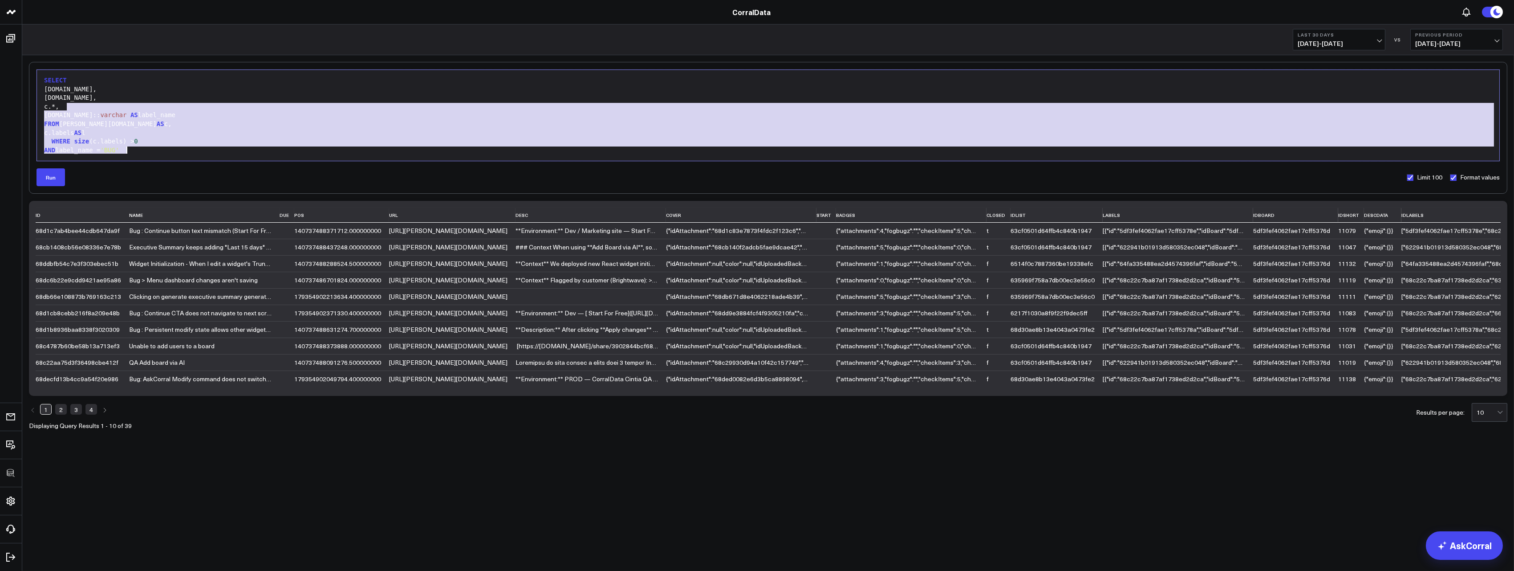
click at [144, 106] on div "c.*," at bounding box center [768, 106] width 1454 height 9
